Goal: Find specific page/section: Find specific page/section

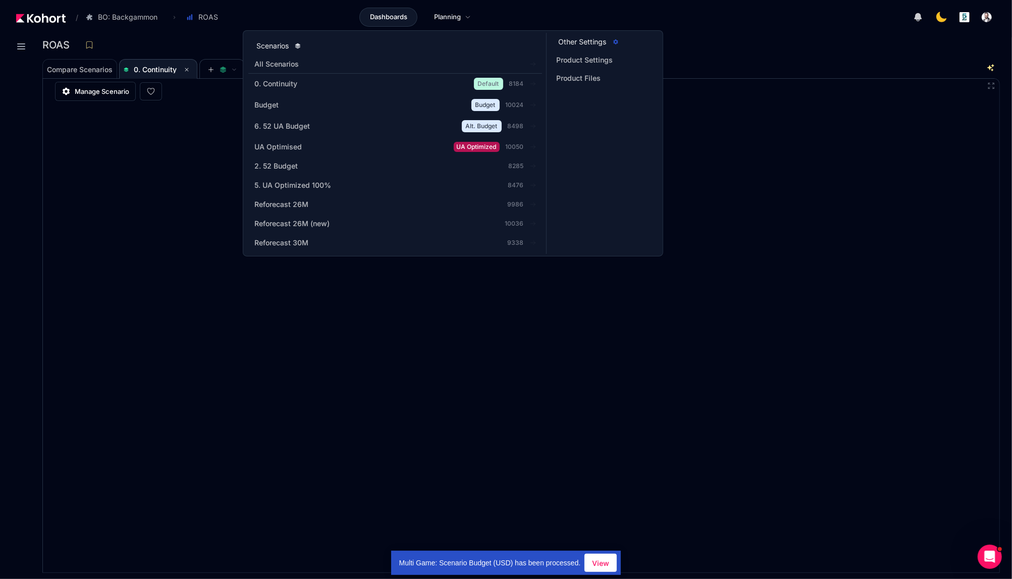
scroll to position [1, 0]
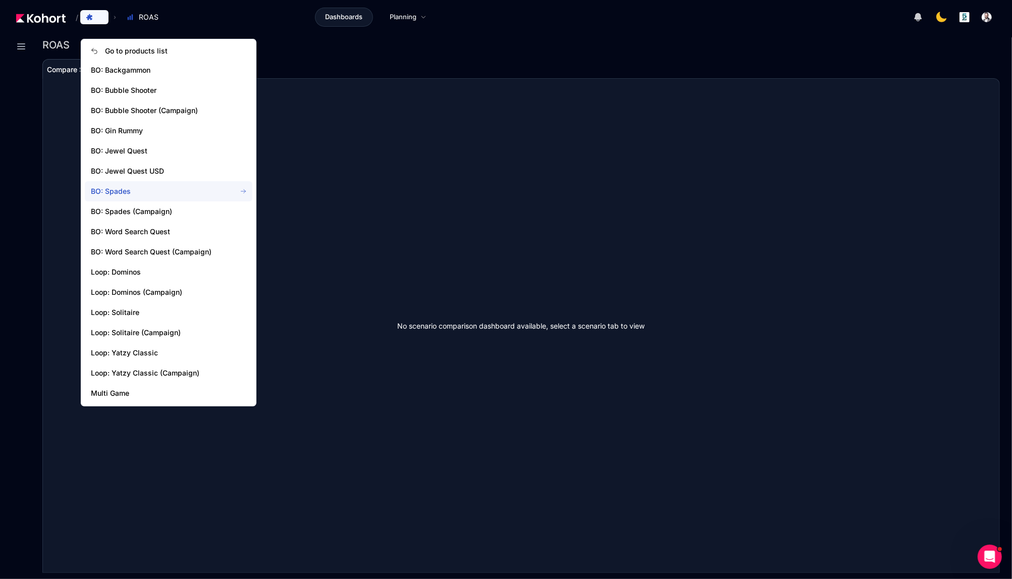
click at [132, 187] on span "BO: Spades" at bounding box center [157, 191] width 133 height 10
